Goal: Task Accomplishment & Management: Complete application form

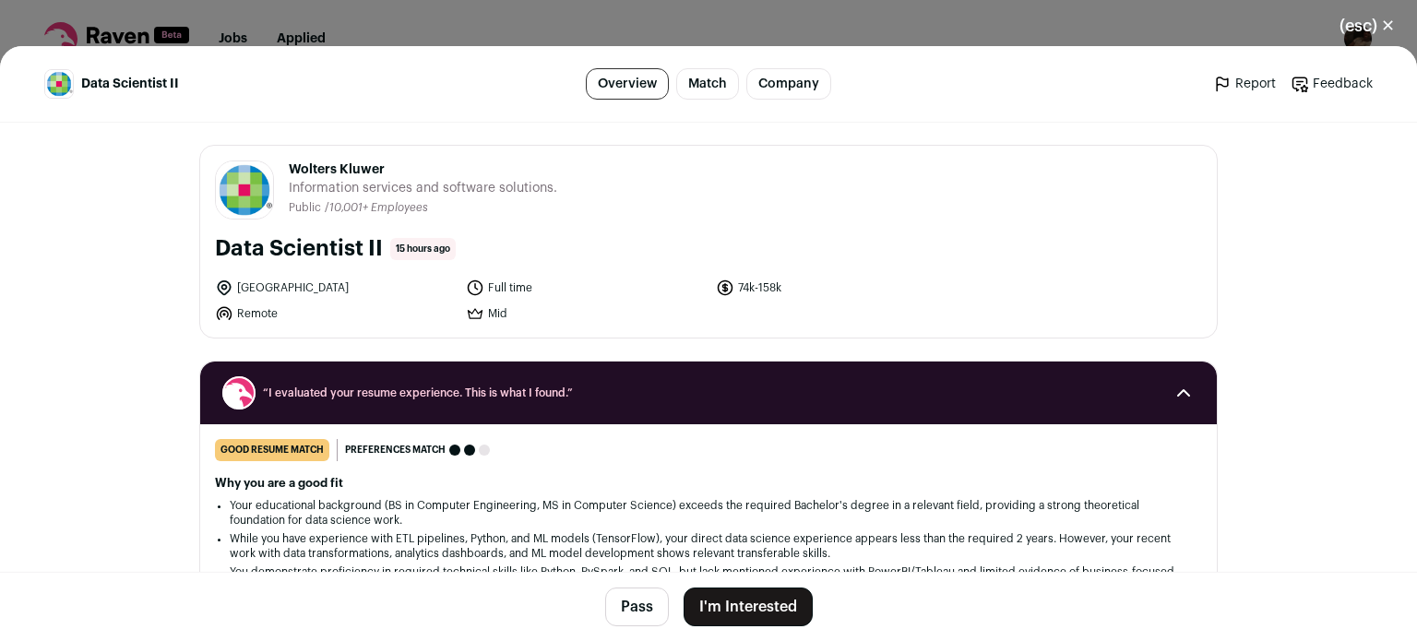
click at [756, 606] on button "I'm Interested" at bounding box center [748, 607] width 129 height 39
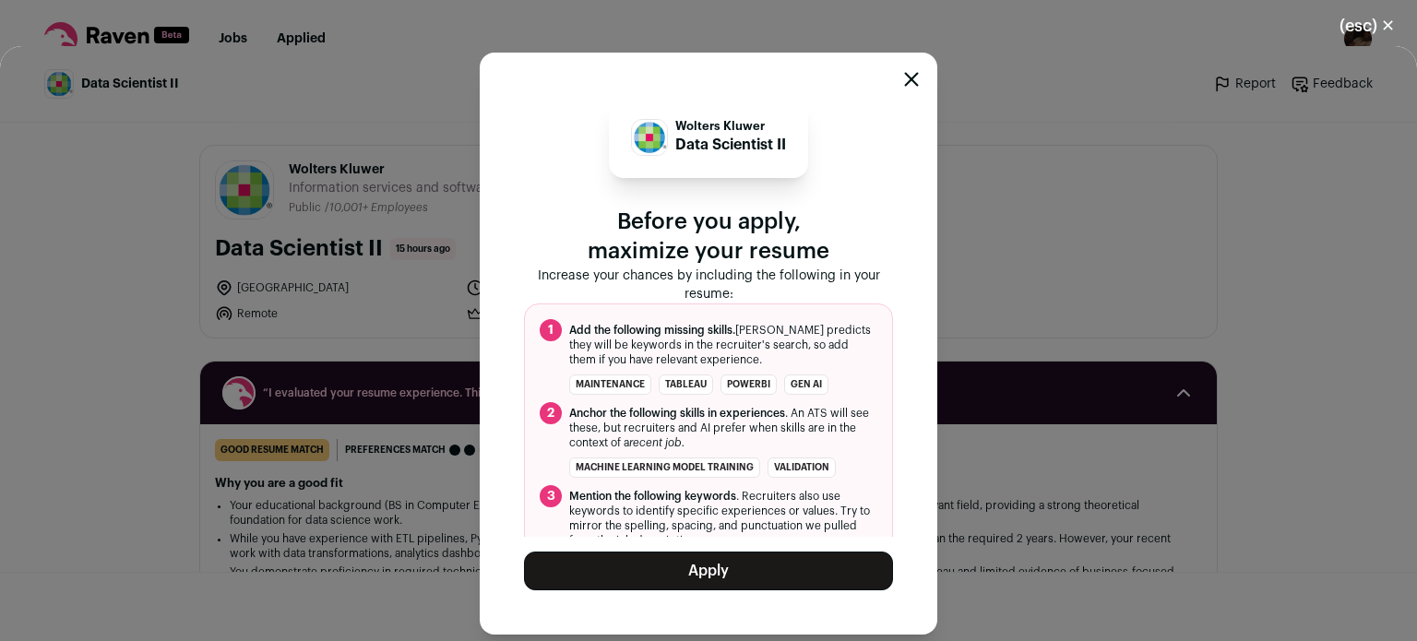
click at [741, 566] on button "Apply" at bounding box center [708, 571] width 369 height 39
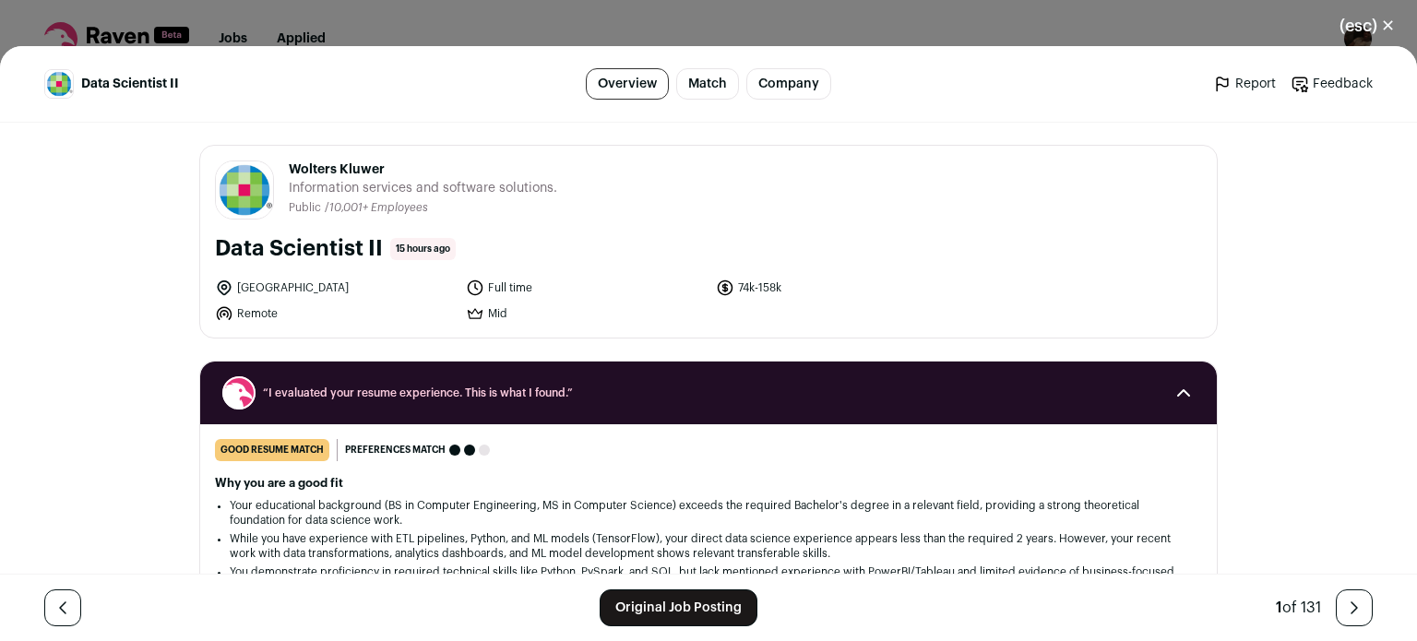
click at [1377, 22] on button "(esc) ✕" at bounding box center [1367, 26] width 100 height 41
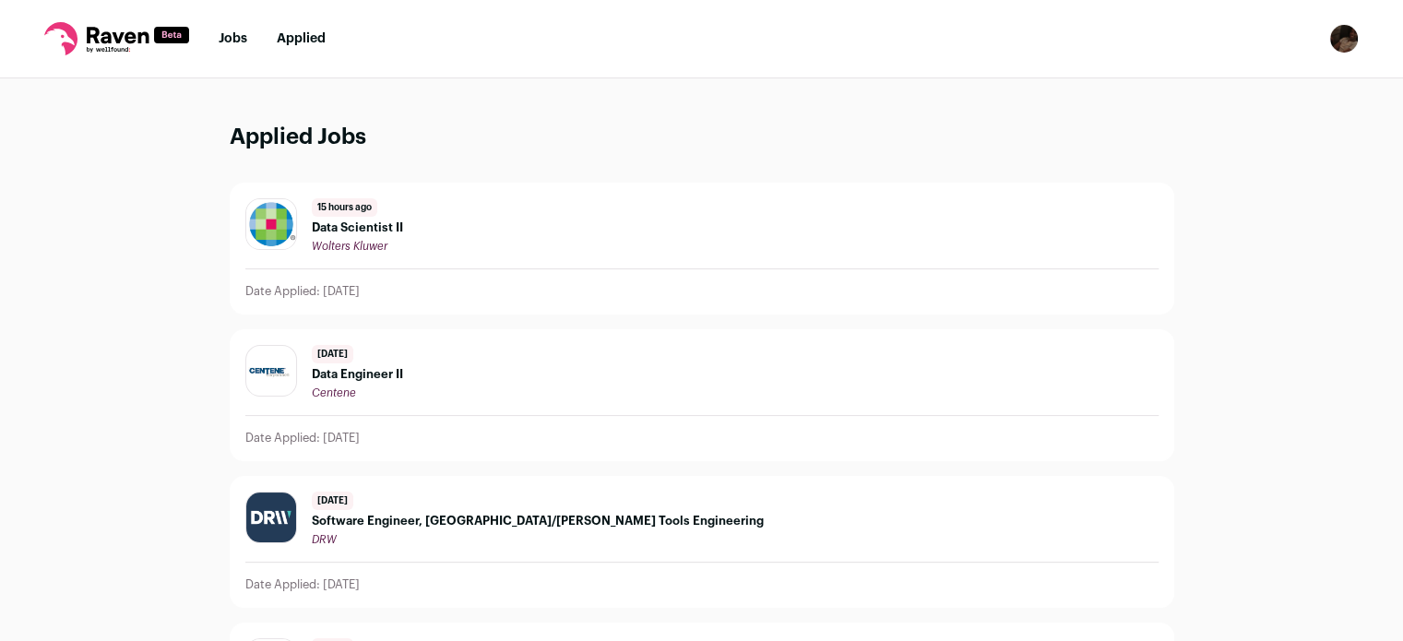
click at [125, 32] on icon at bounding box center [116, 38] width 145 height 33
click at [1343, 40] on img "Open dropdown" at bounding box center [1344, 39] width 30 height 30
click at [1288, 78] on link "Settings" at bounding box center [1256, 86] width 204 height 44
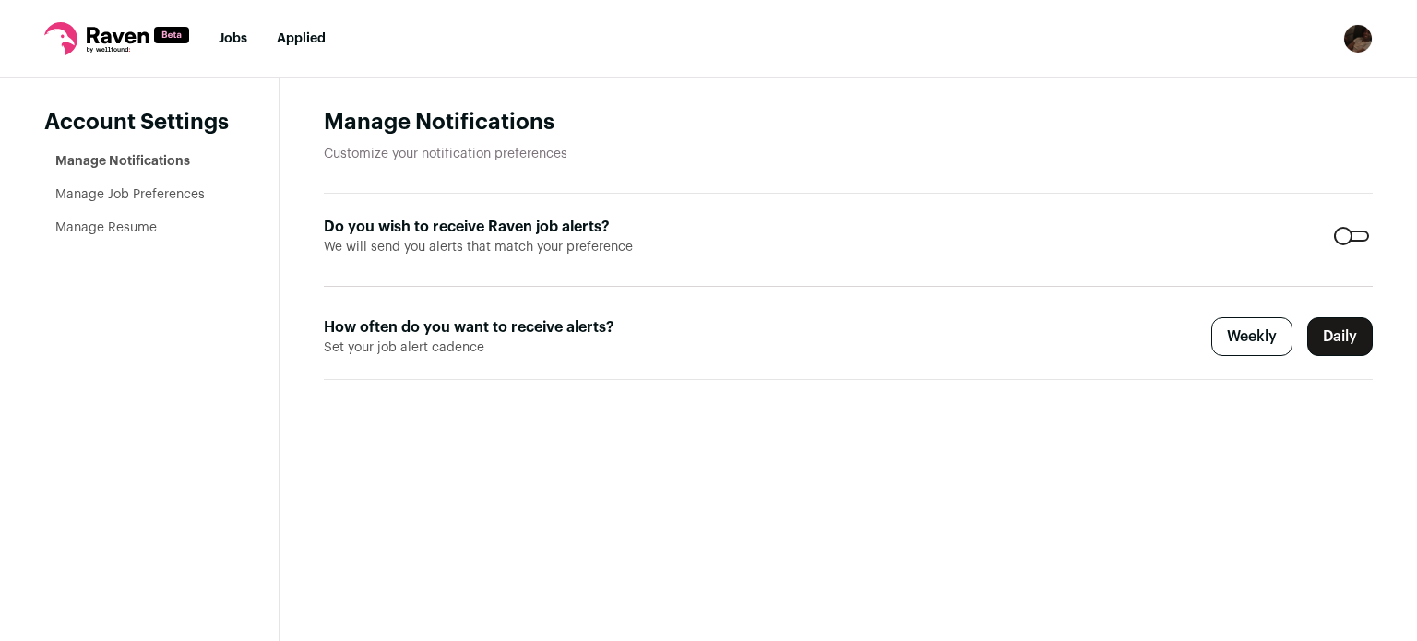
click at [88, 224] on link "Manage Resume" at bounding box center [105, 227] width 101 height 13
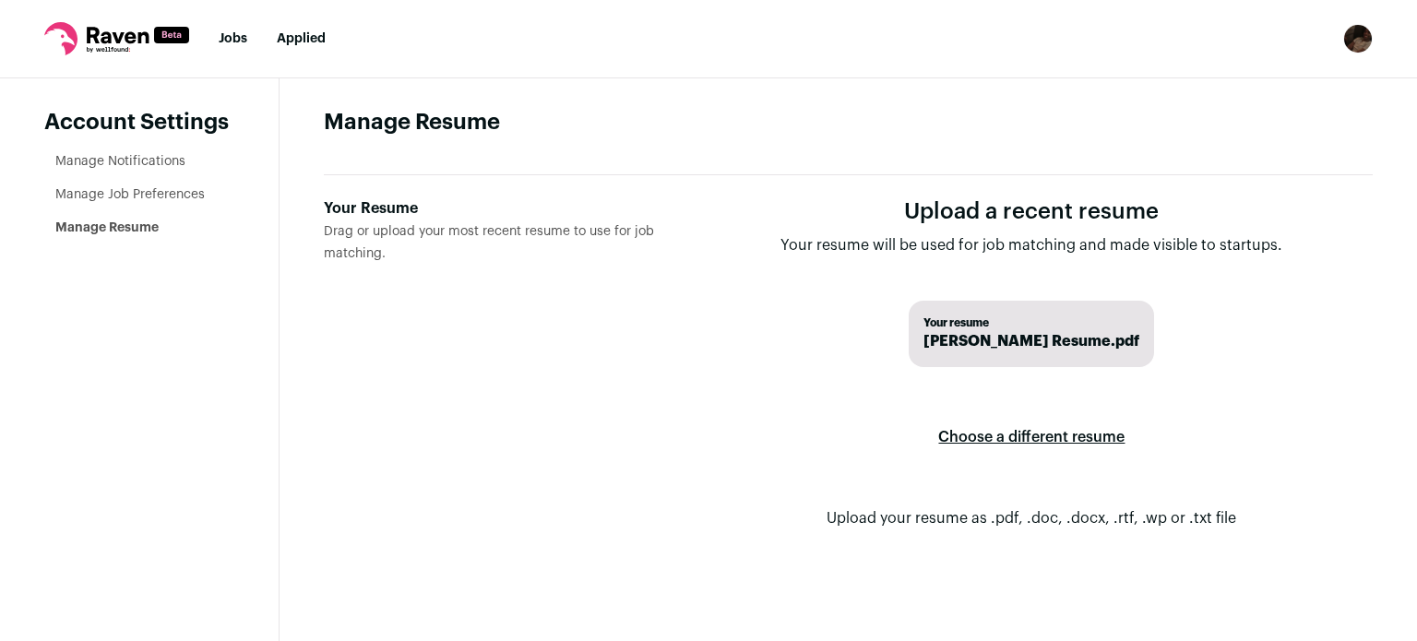
click at [1008, 435] on label "Choose a different resume" at bounding box center [1031, 437] width 186 height 52
click at [0, 0] on input "Your Resume Drag or upload your most recent resume to use for job matching." at bounding box center [0, 0] width 0 height 0
click at [236, 34] on link "Jobs" at bounding box center [233, 38] width 29 height 13
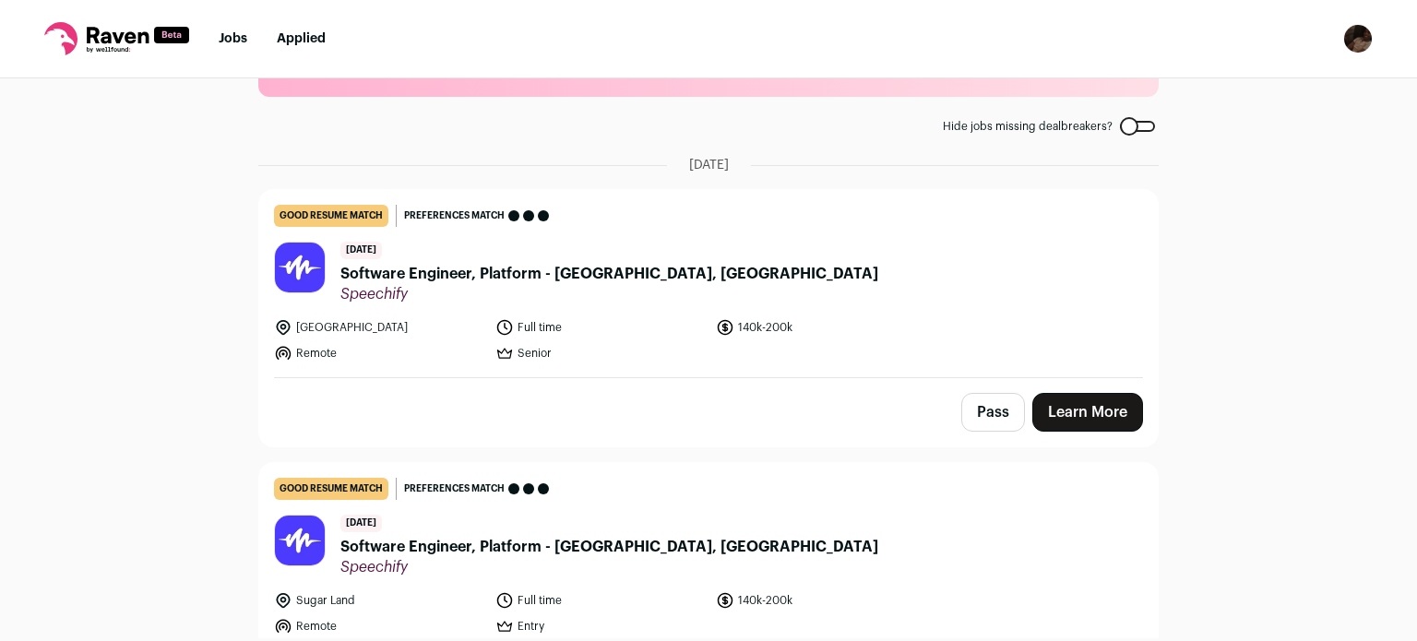
scroll to position [70, 0]
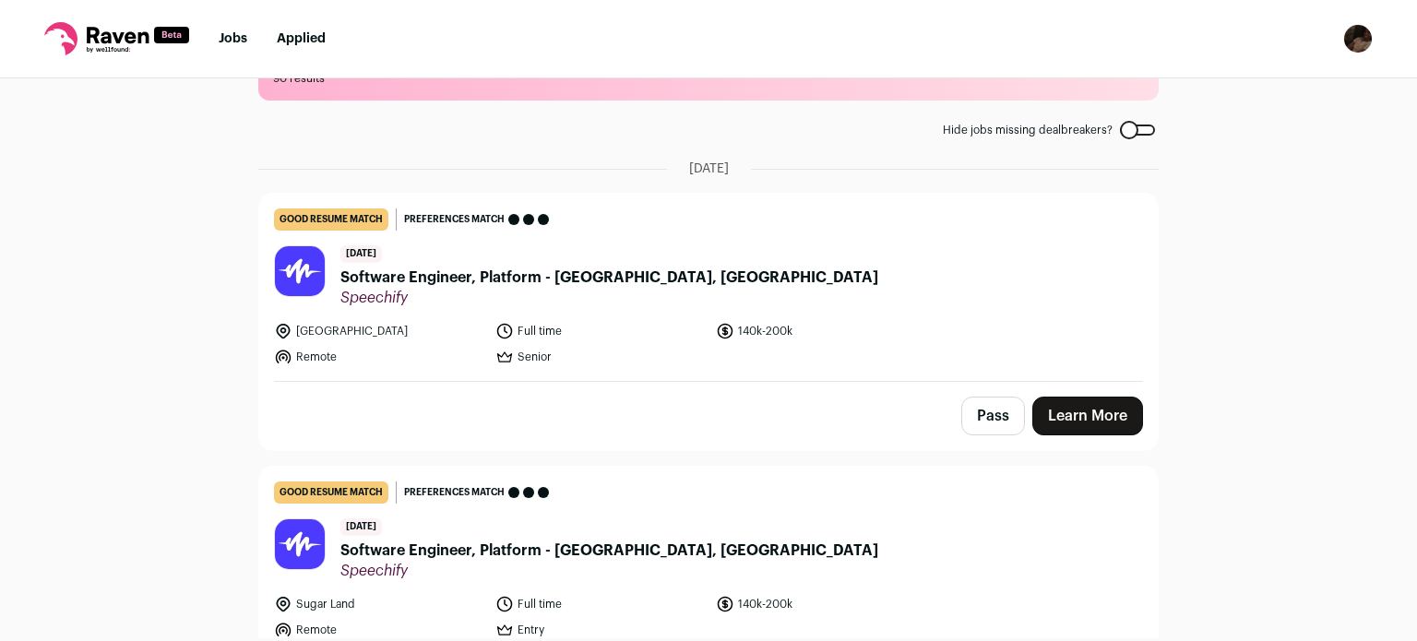
click at [1055, 128] on span "Hide jobs missing dealbreakers?" at bounding box center [1028, 130] width 170 height 15
click at [1121, 128] on div at bounding box center [1137, 130] width 35 height 11
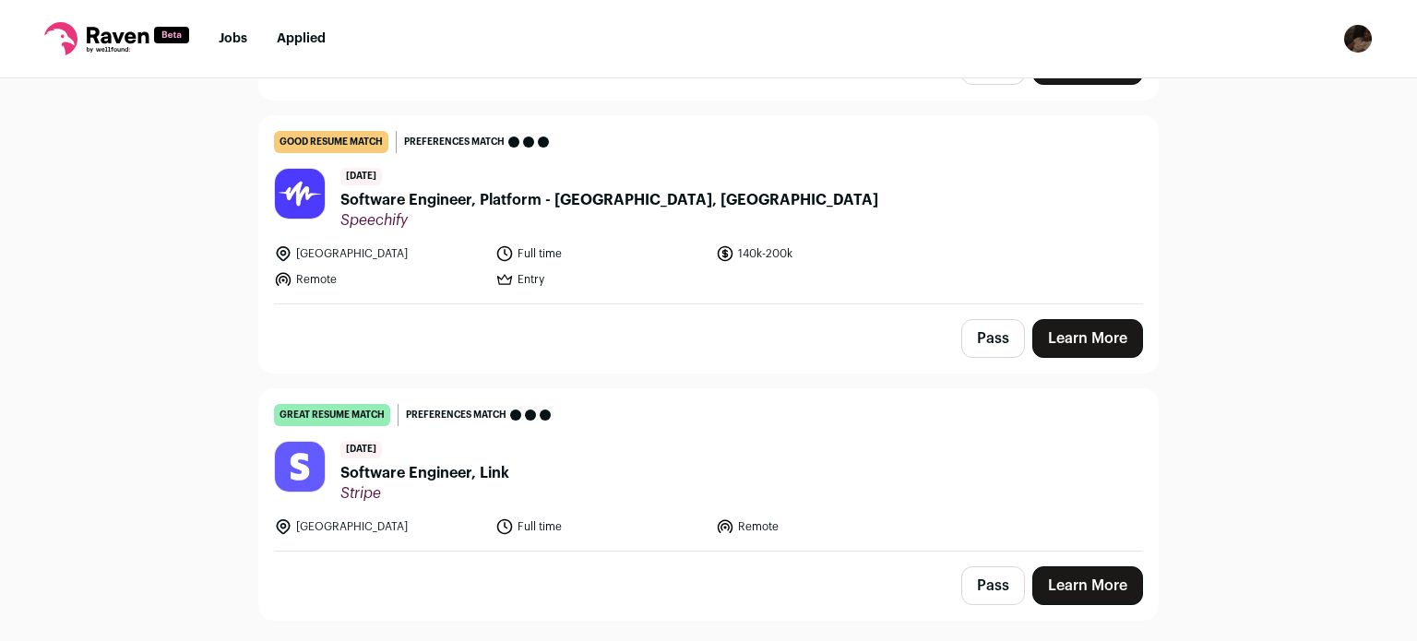
scroll to position [1292, 0]
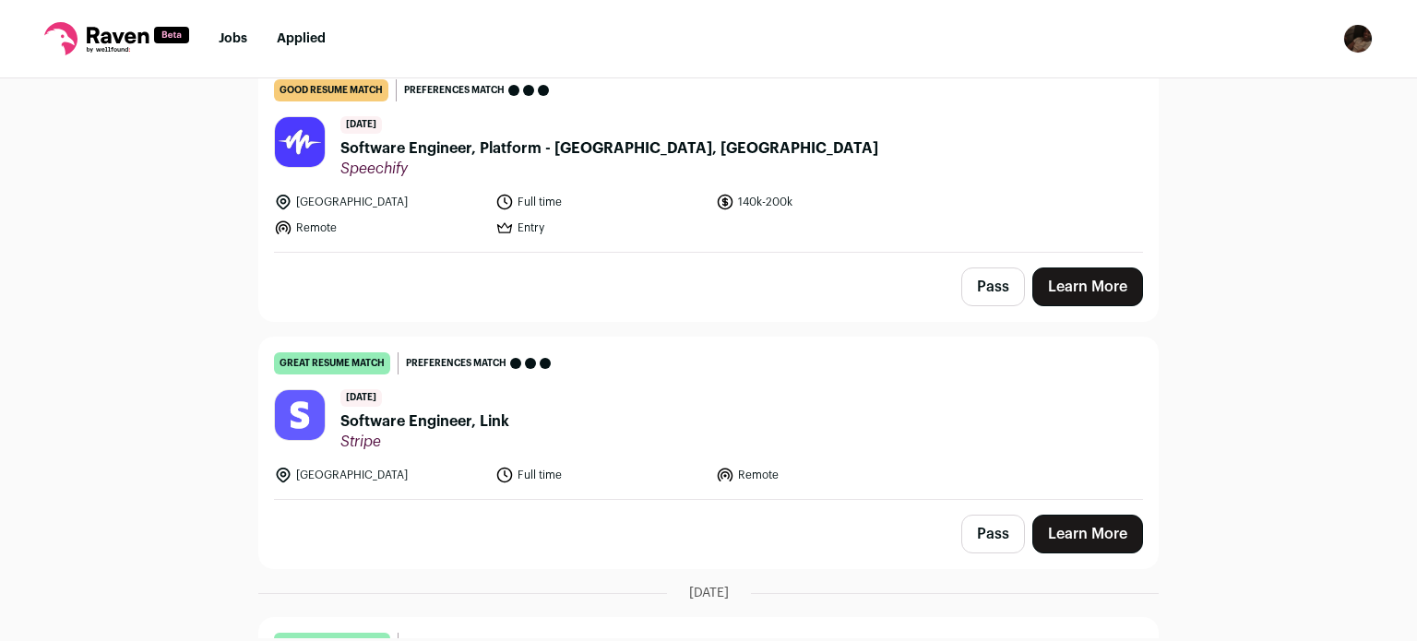
click at [440, 419] on span "Software Engineer, Link" at bounding box center [424, 422] width 169 height 22
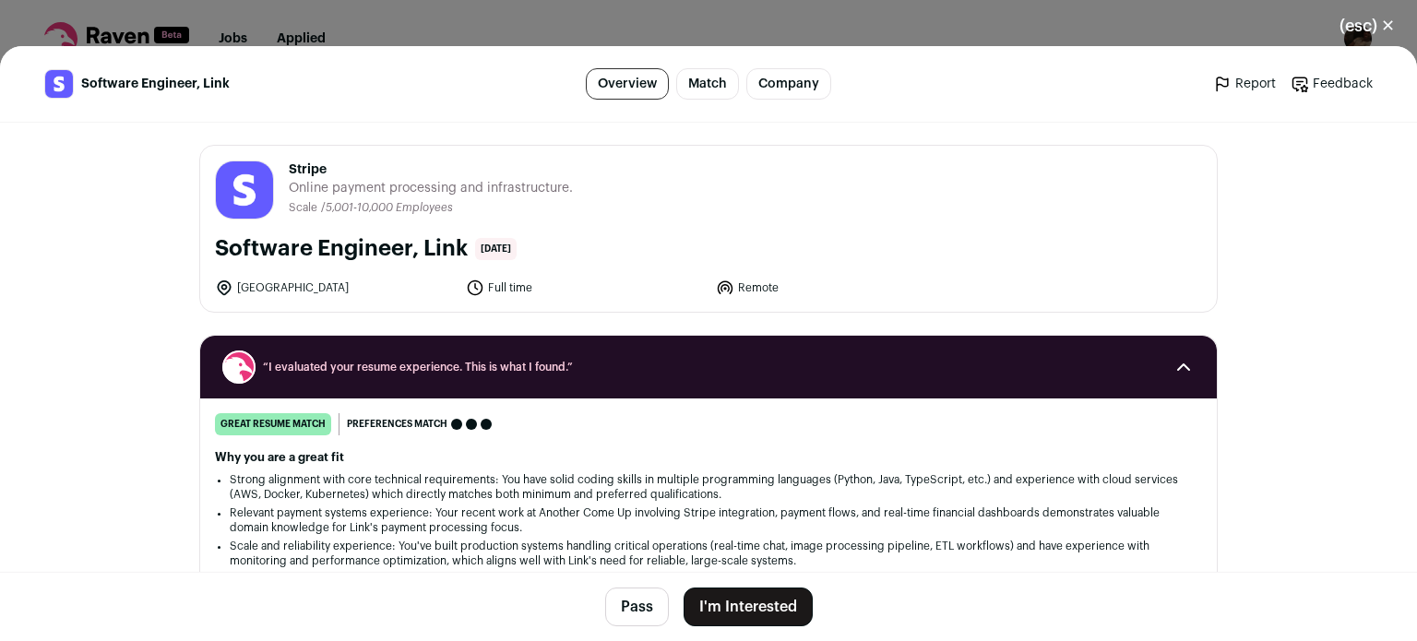
click at [697, 586] on footer "Pass I'm Interested" at bounding box center [708, 606] width 1417 height 69
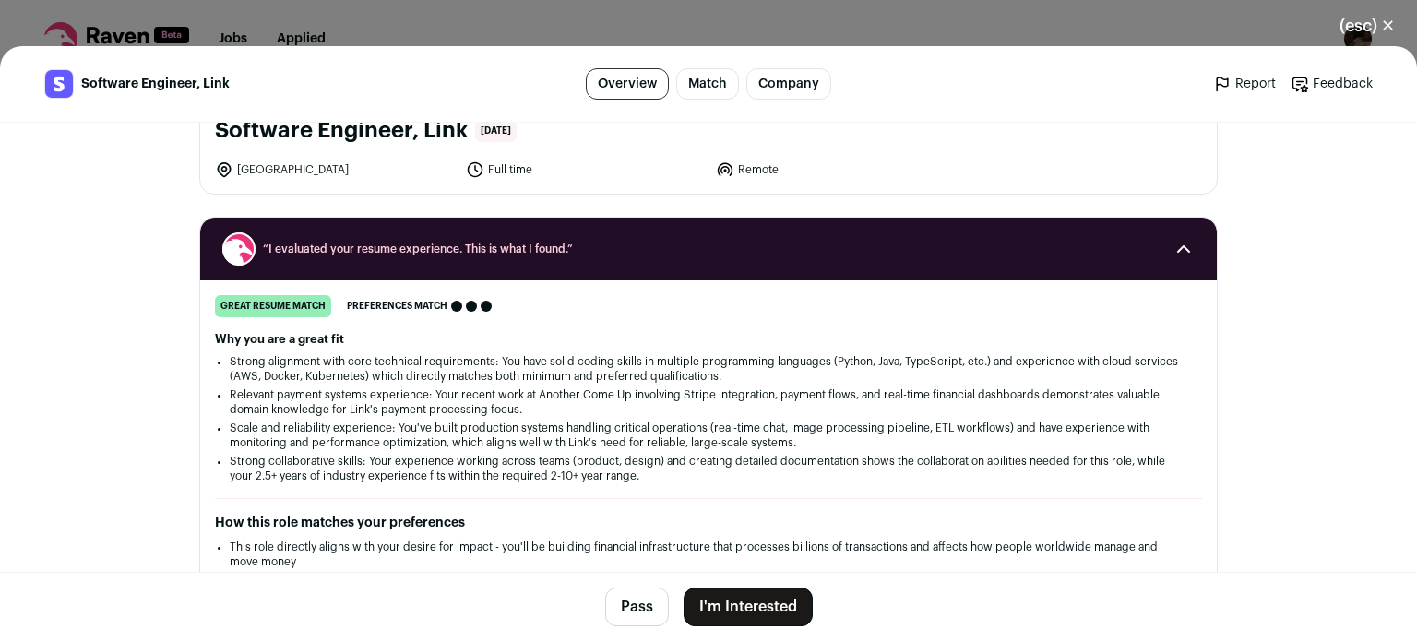
scroll to position [129, 0]
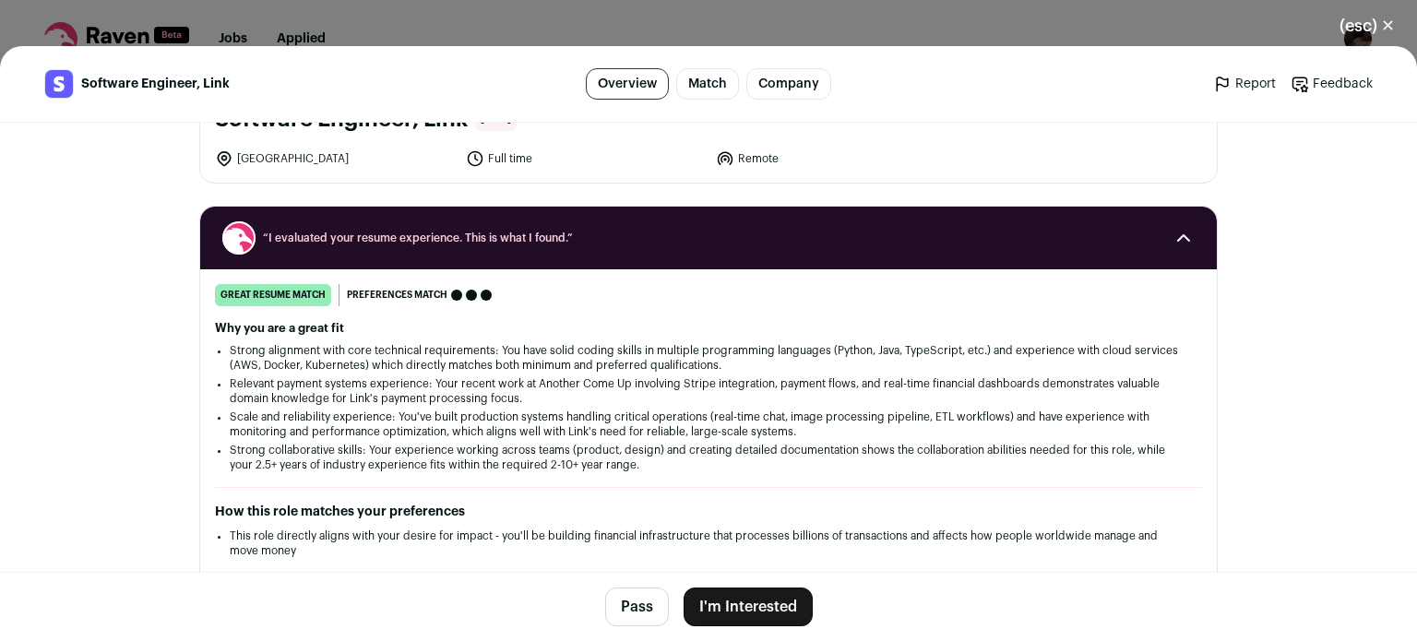
click at [716, 603] on button "I'm Interested" at bounding box center [748, 607] width 129 height 39
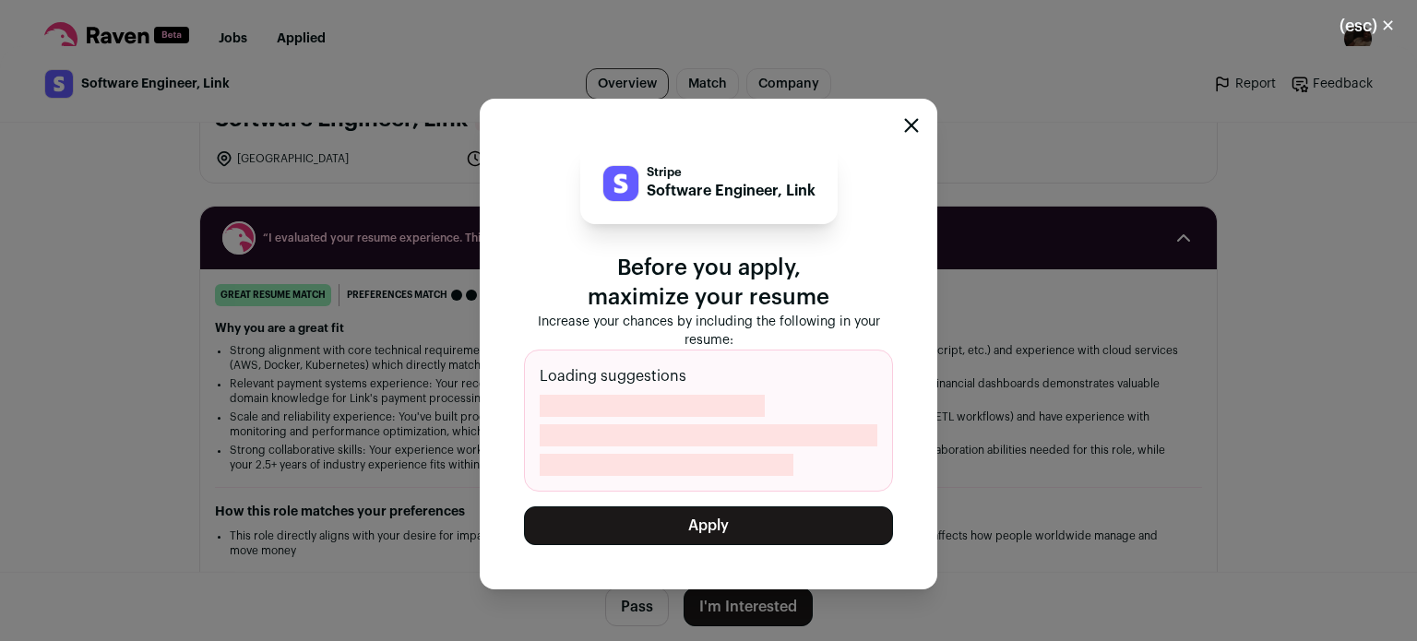
click at [723, 536] on button "Apply" at bounding box center [708, 525] width 369 height 39
